Goal: Information Seeking & Learning: Find contact information

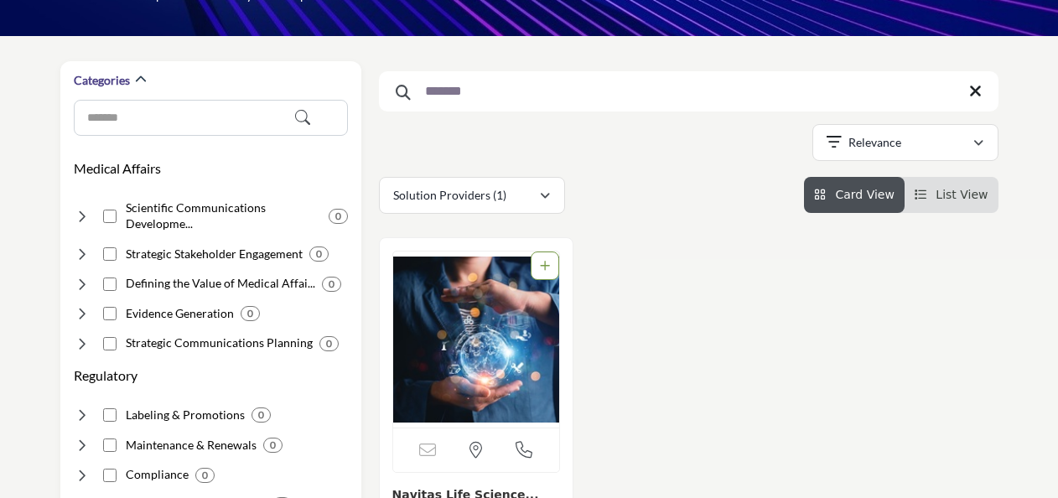
scroll to position [335, 0]
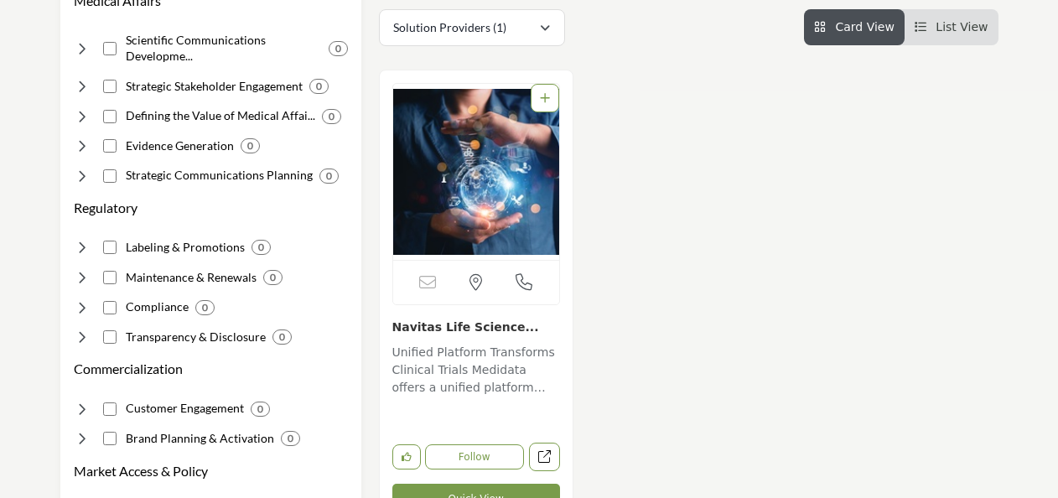
click at [464, 330] on link "Navitas Life Science..." at bounding box center [465, 326] width 147 height 13
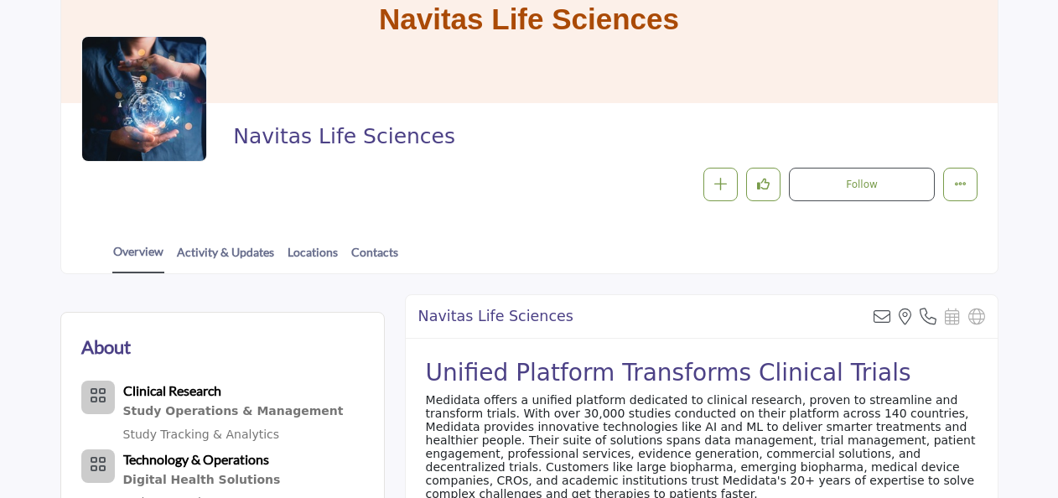
scroll to position [251, 0]
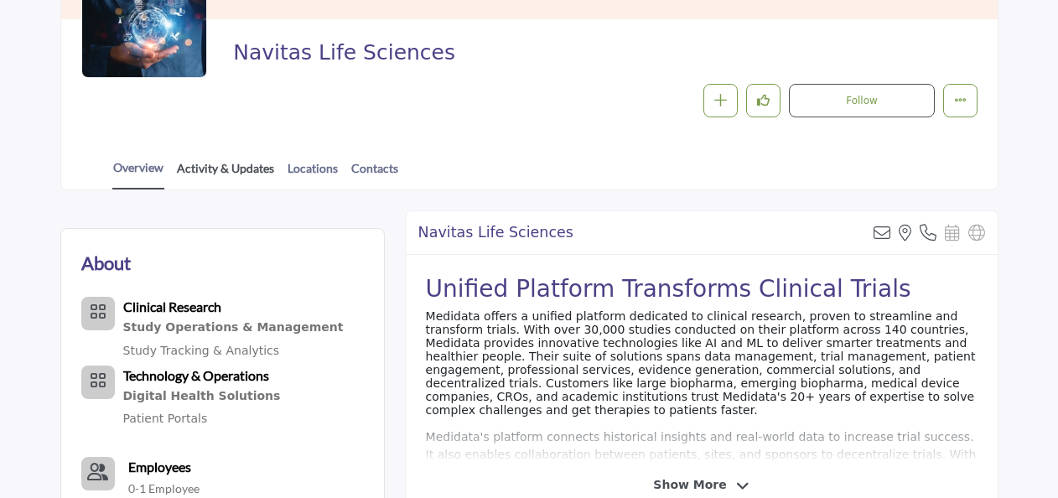
click at [218, 163] on link "Activity & Updates" at bounding box center [225, 173] width 99 height 29
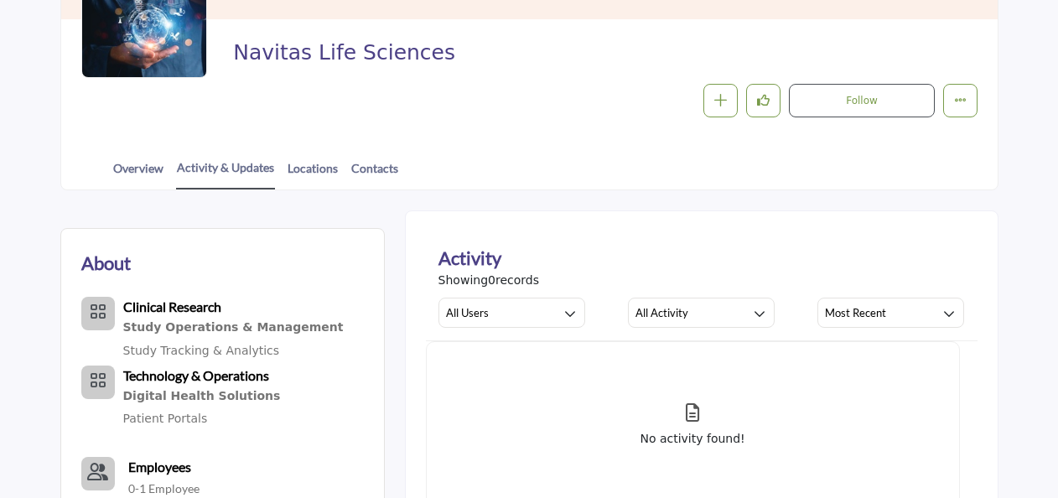
scroll to position [168, 0]
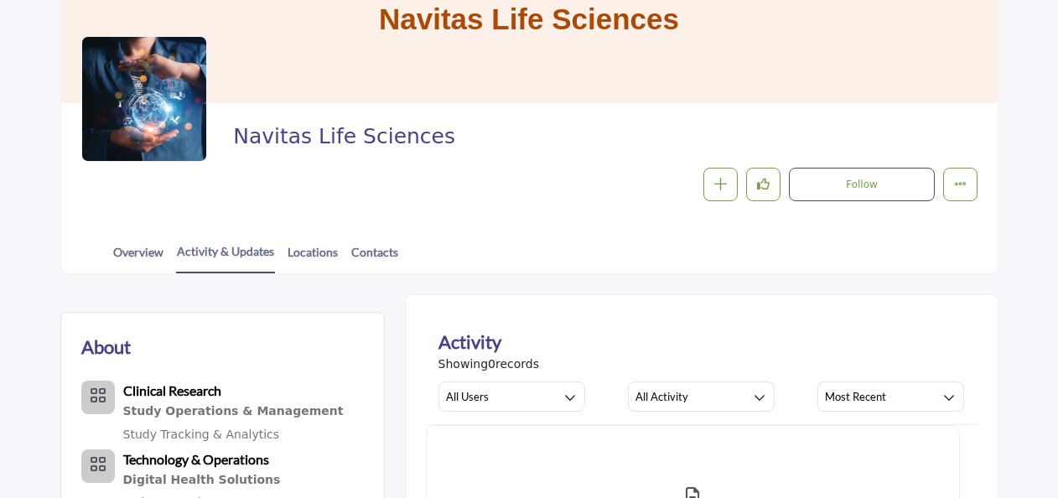
click at [156, 240] on div "Overview Activity & Updates Locations Contacts" at bounding box center [550, 247] width 894 height 52
click at [149, 247] on link "Overview" at bounding box center [138, 257] width 52 height 29
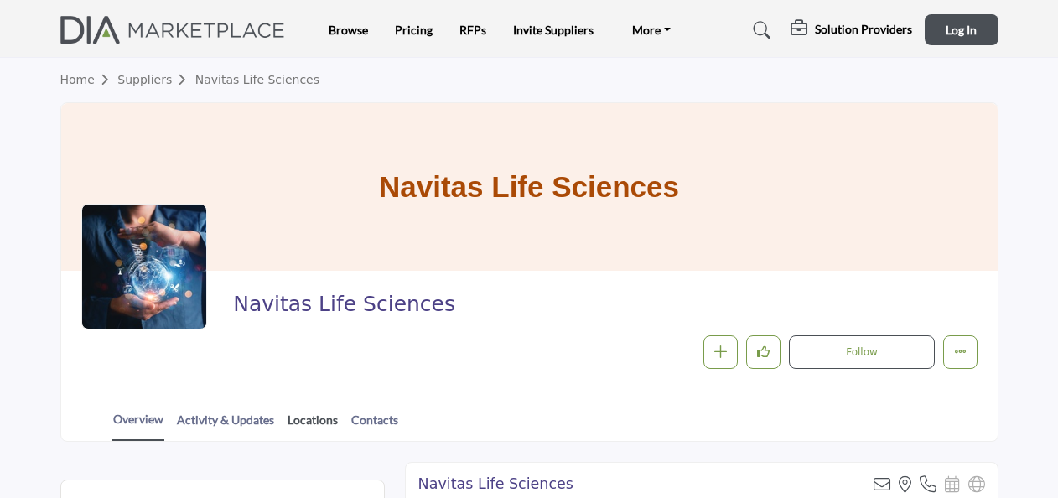
click at [325, 412] on link "Locations" at bounding box center [313, 425] width 52 height 29
